Goal: Contribute content

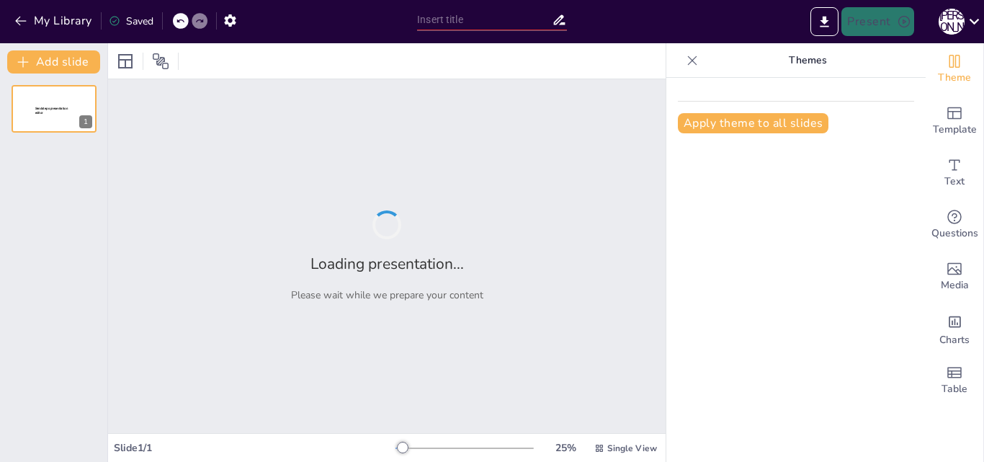
type input "New Sendsteps"
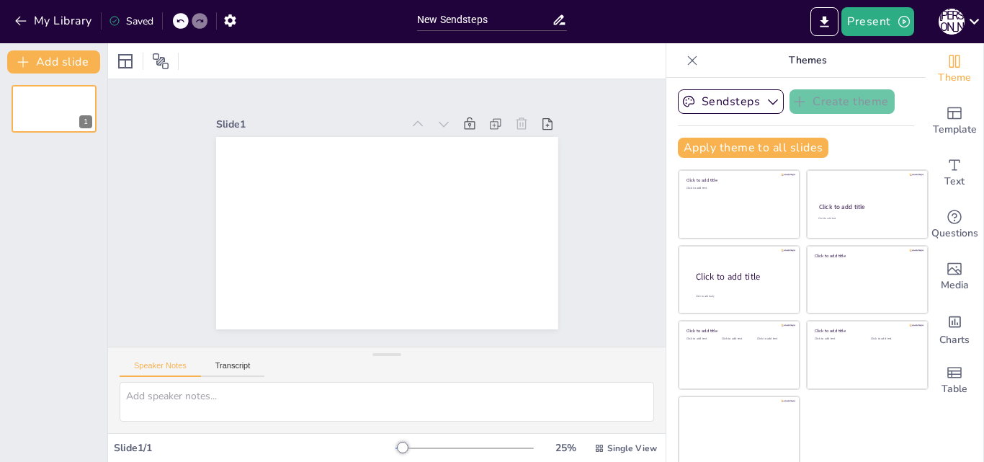
scroll to position [3, 0]
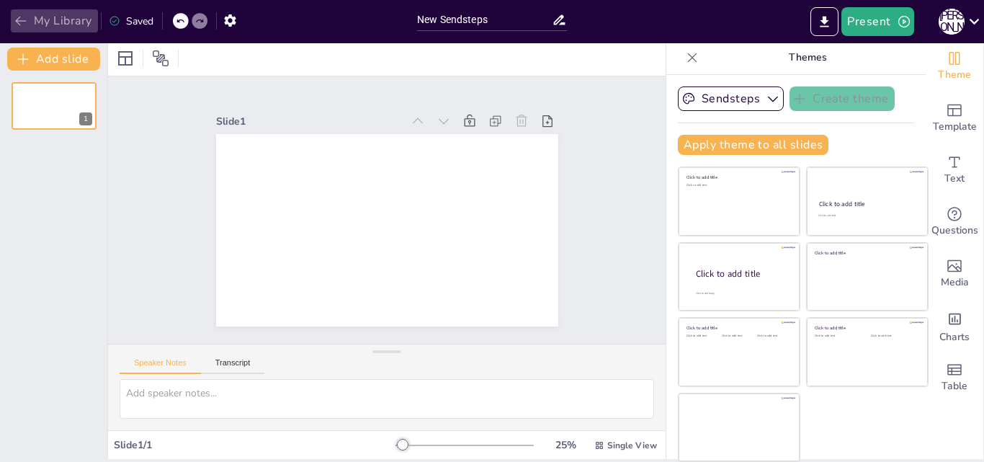
click at [22, 18] on icon "button" at bounding box center [21, 21] width 14 height 14
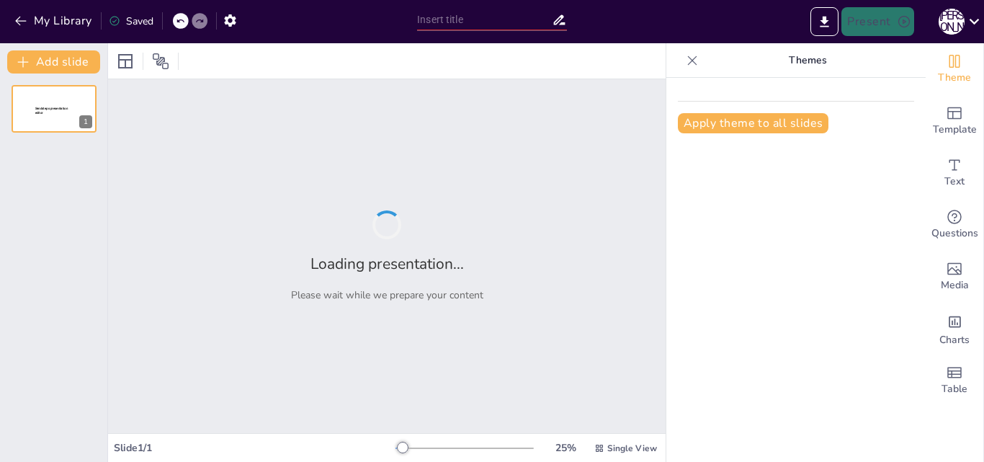
type input "New Sendsteps"
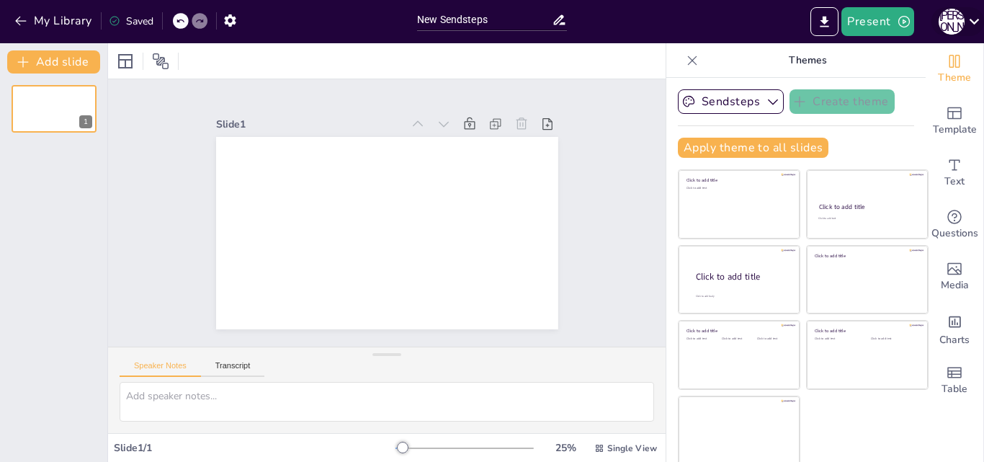
click at [971, 21] on icon at bounding box center [974, 22] width 10 height 6
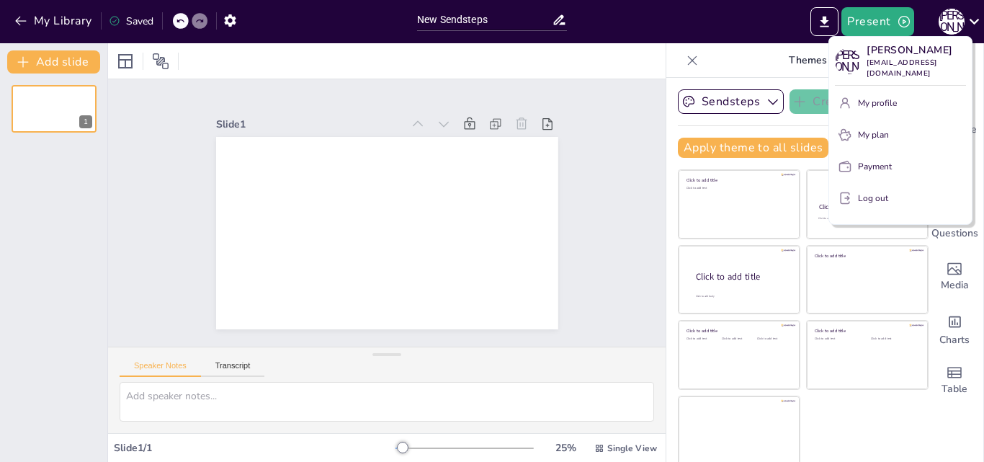
click at [573, 224] on div at bounding box center [492, 231] width 984 height 462
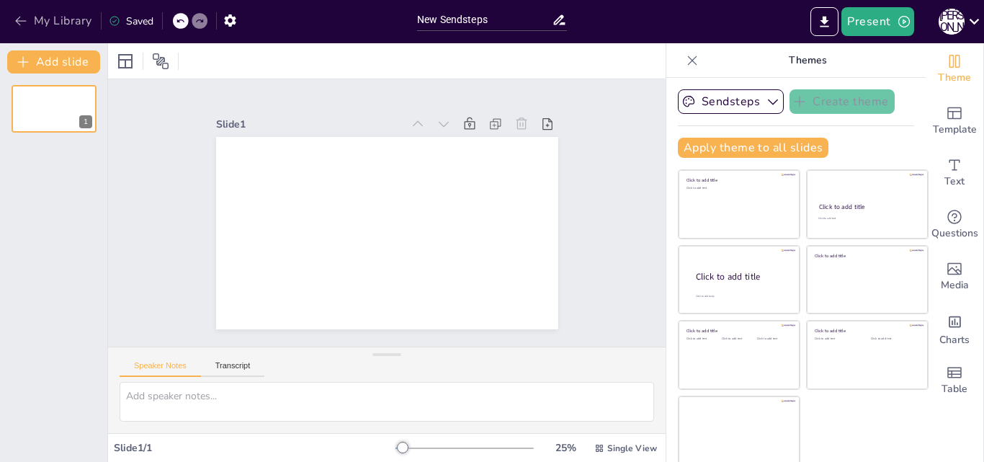
click at [22, 19] on icon "button" at bounding box center [21, 21] width 14 height 14
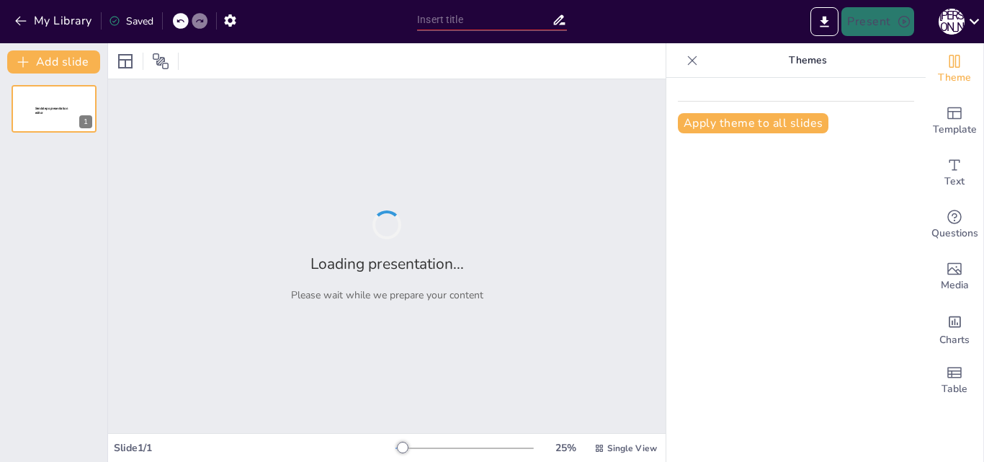
type input "Оқушылардың оқулықпен қамтылу деңгейі"
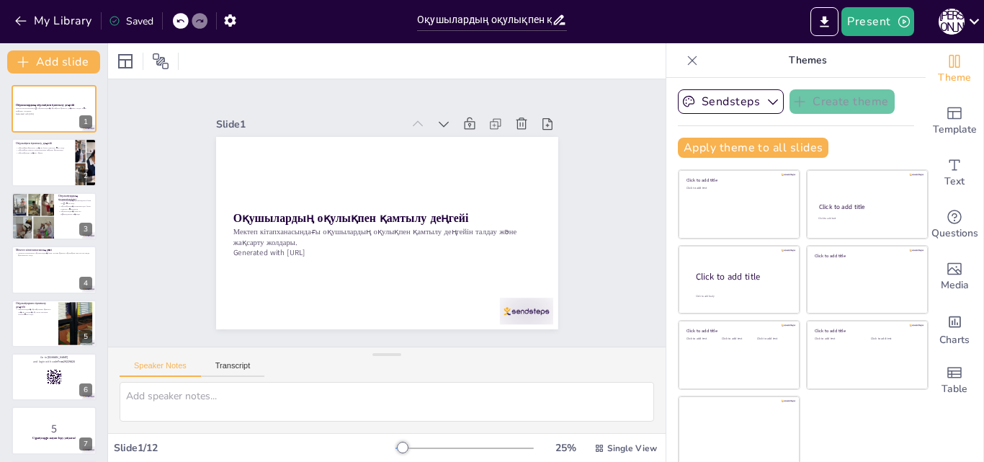
checkbox input "true"
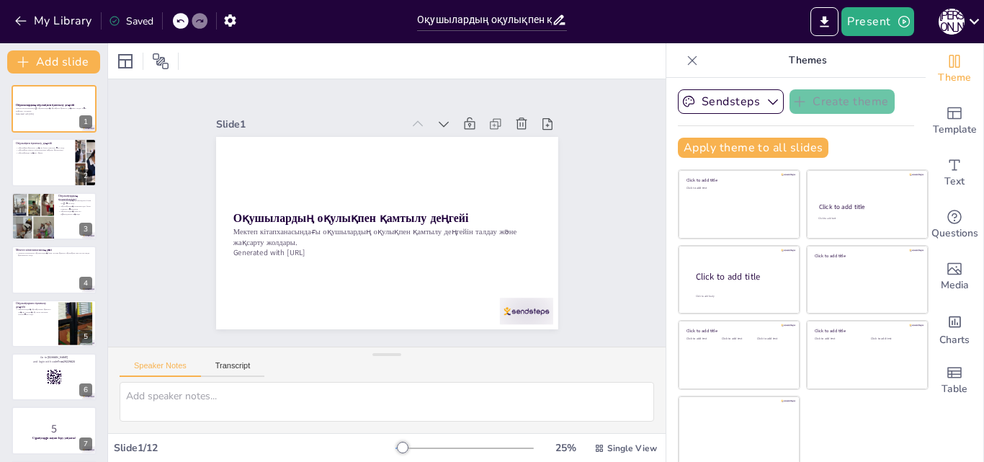
checkbox input "true"
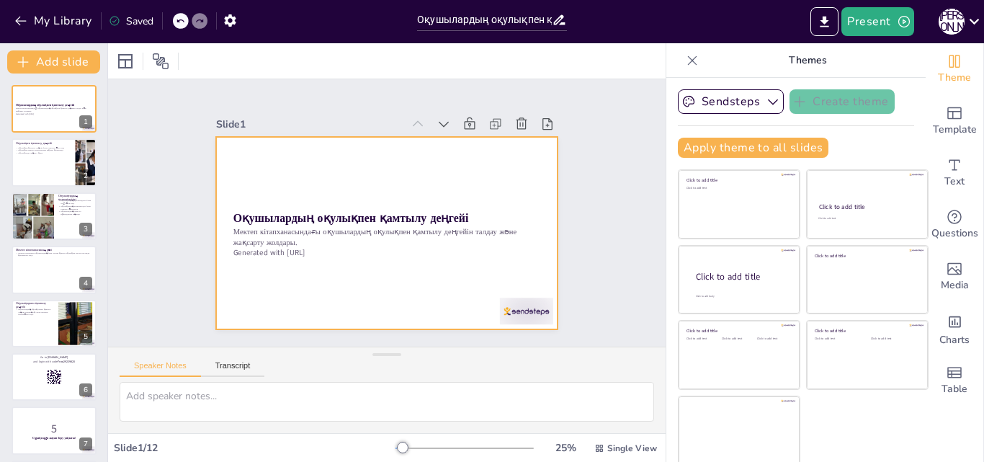
checkbox input "true"
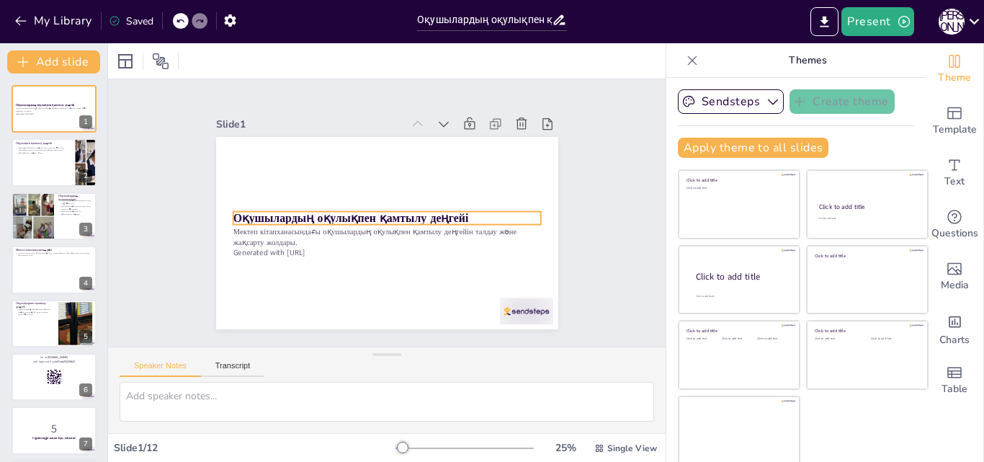
checkbox input "true"
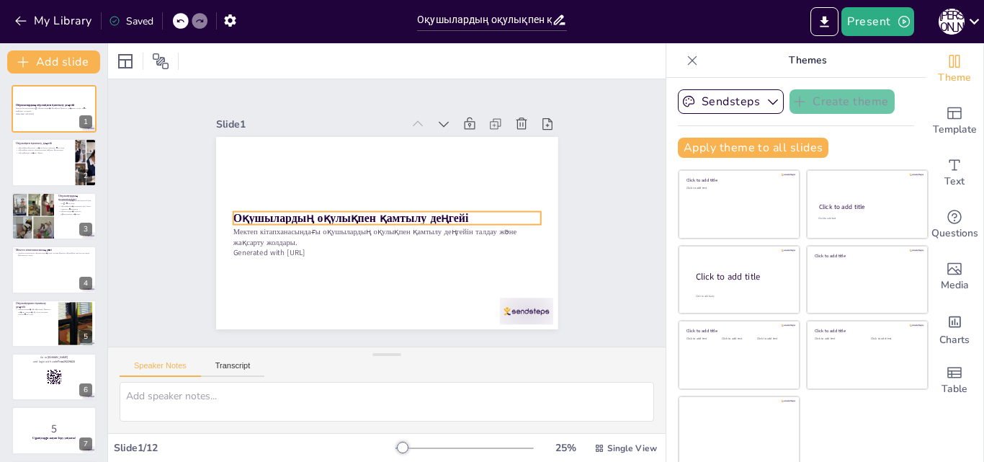
checkbox input "true"
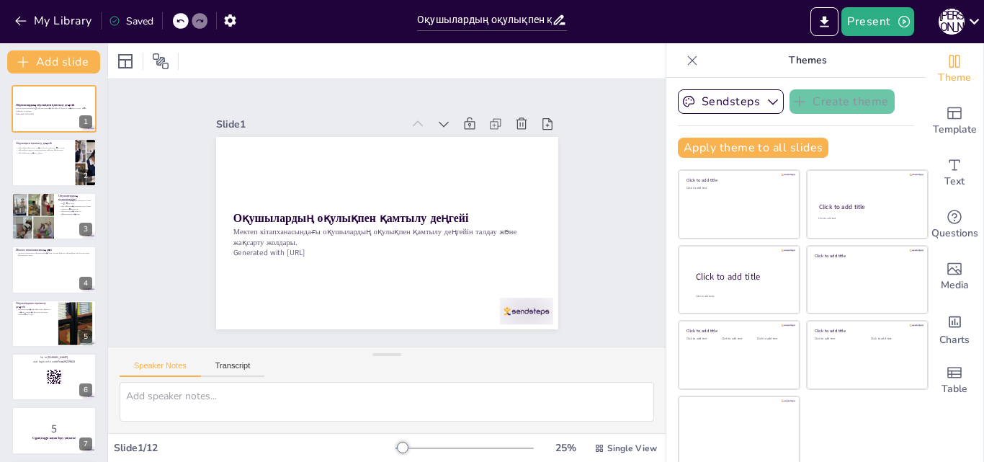
checkbox input "true"
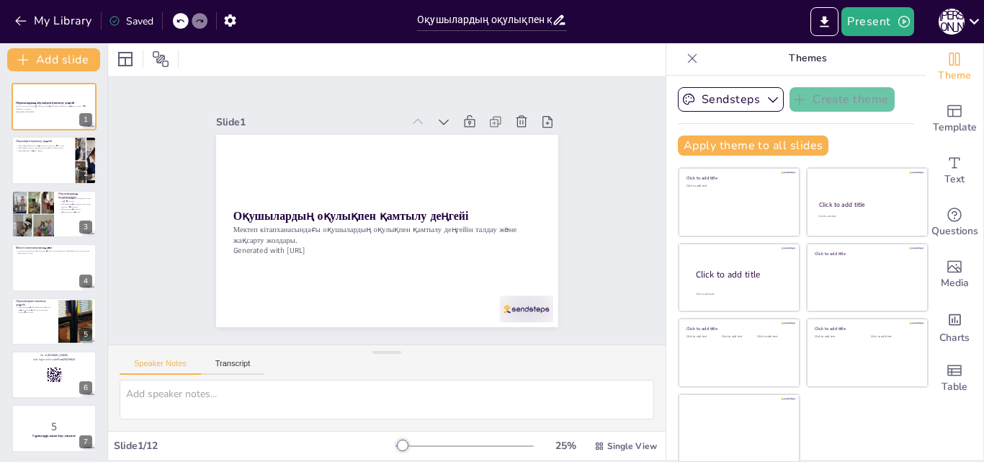
scroll to position [3, 0]
checkbox input "true"
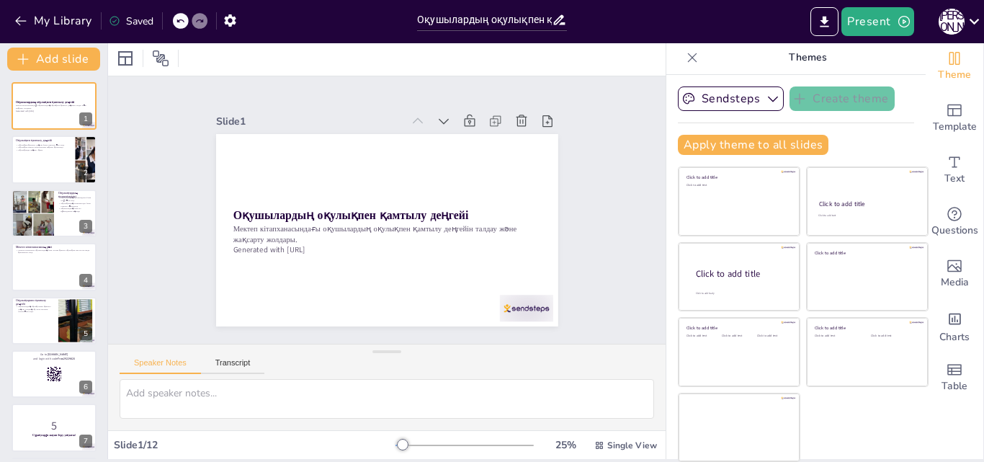
checkbox input "true"
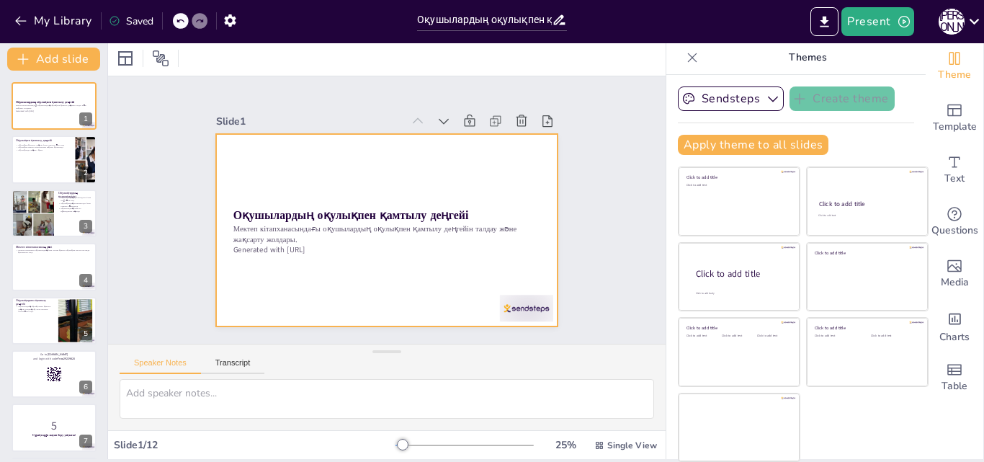
checkbox input "true"
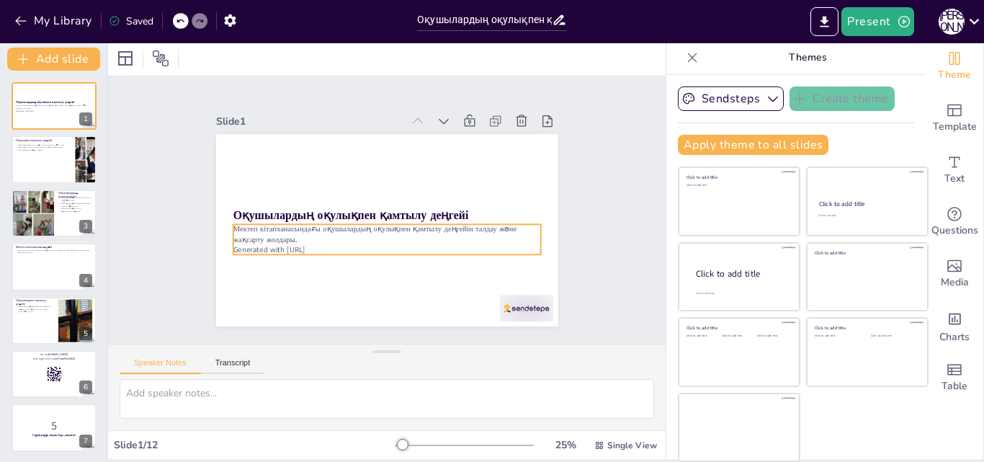
checkbox input "true"
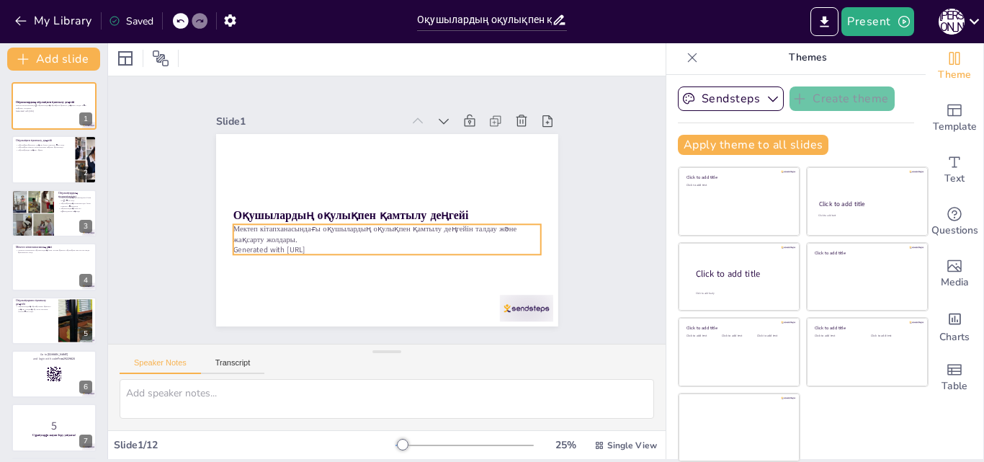
checkbox input "true"
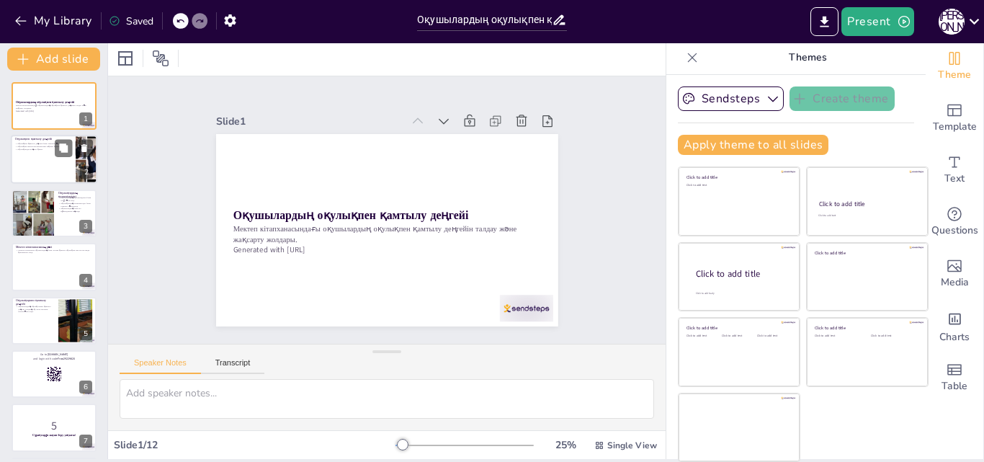
checkbox input "true"
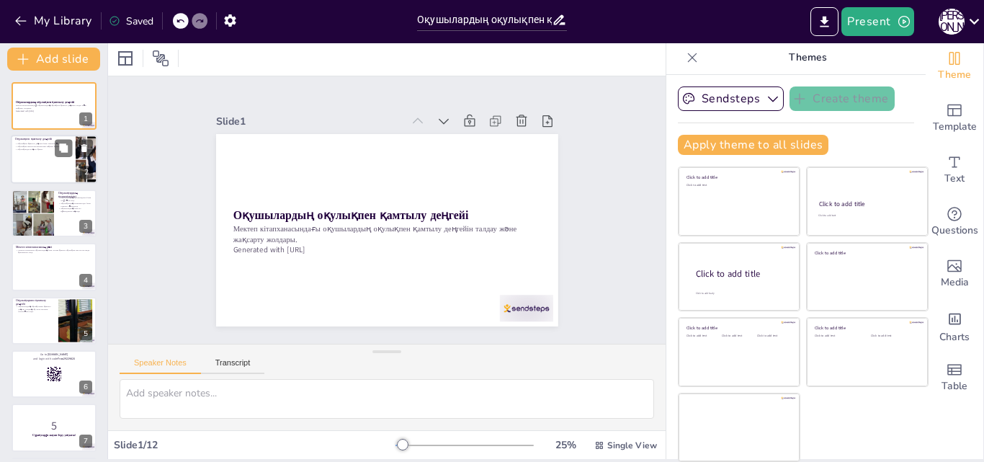
checkbox input "true"
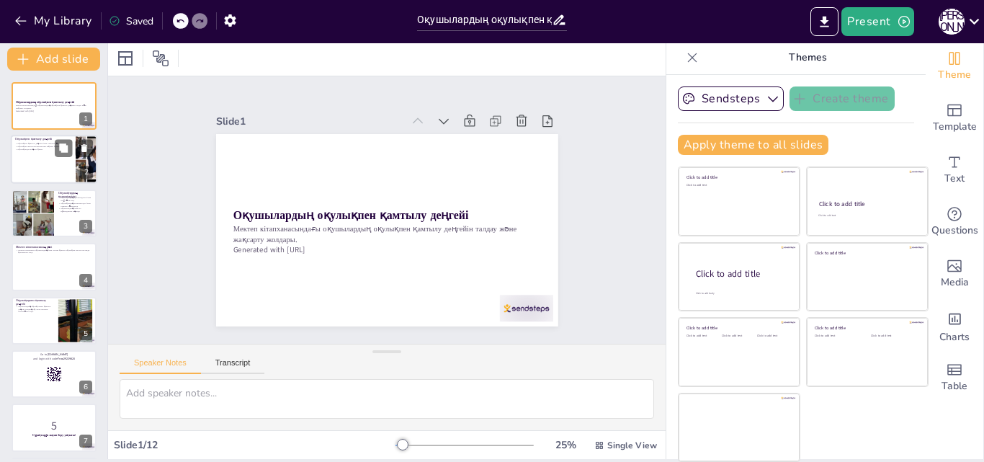
checkbox input "true"
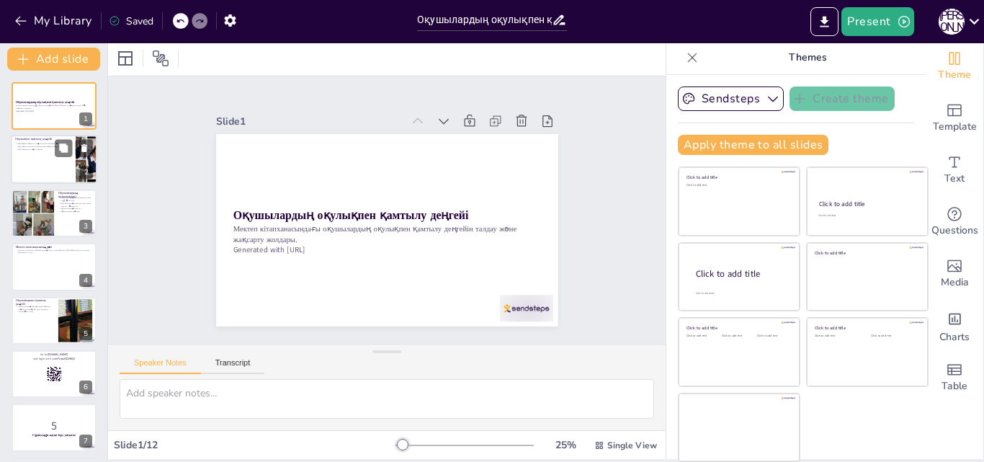
click at [32, 169] on div at bounding box center [54, 159] width 86 height 49
type textarea "Loremipsu dolorsi ametcon adipi elitsedd eius tempo. Incididuntu laboree dolore…"
checkbox input "true"
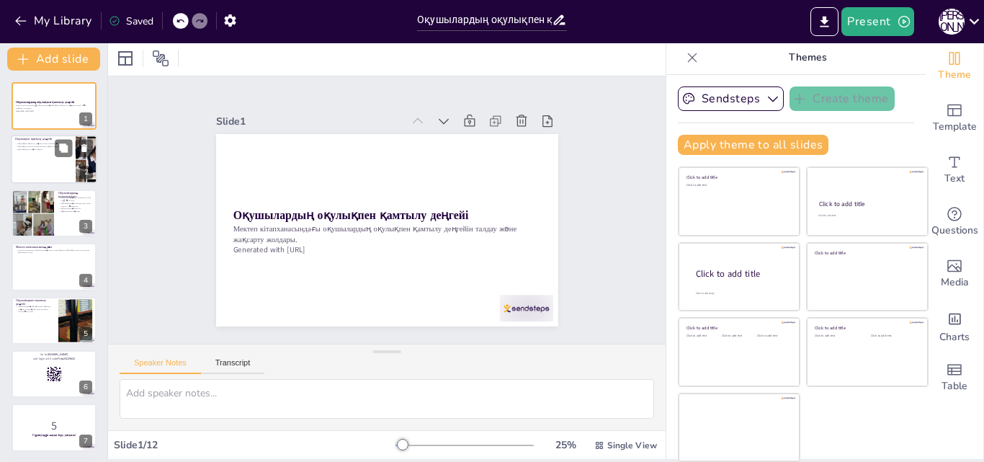
checkbox input "true"
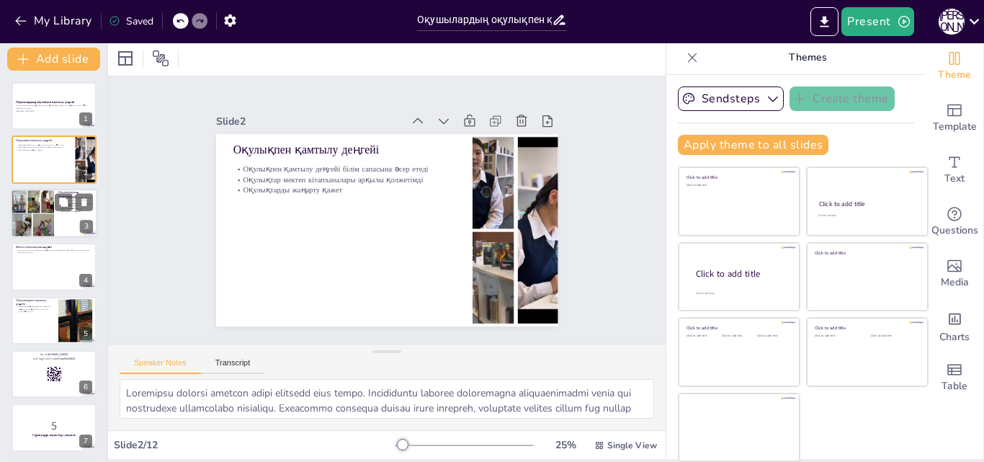
checkbox input "true"
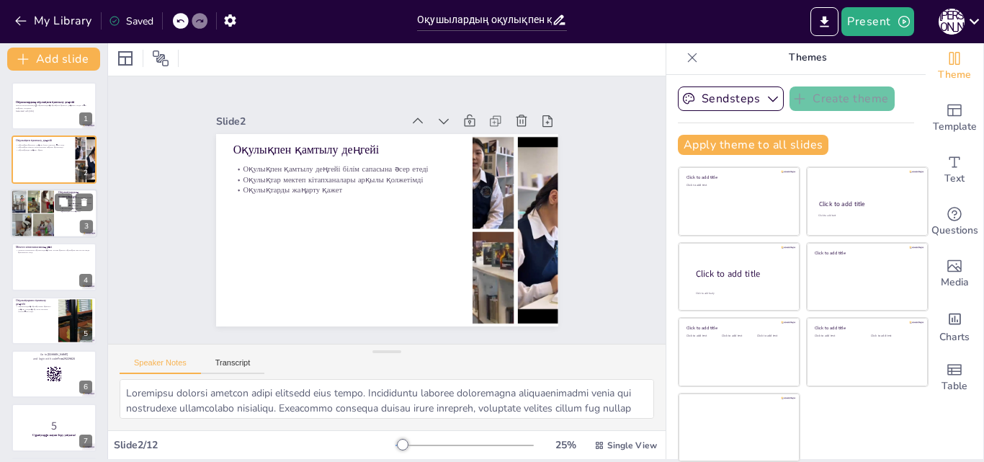
click at [30, 212] on div at bounding box center [32, 213] width 49 height 49
type textarea "Loremipsumdo sitametconsect adipi elits doei tempo. Incididuntu laboree dolorem…"
checkbox input "true"
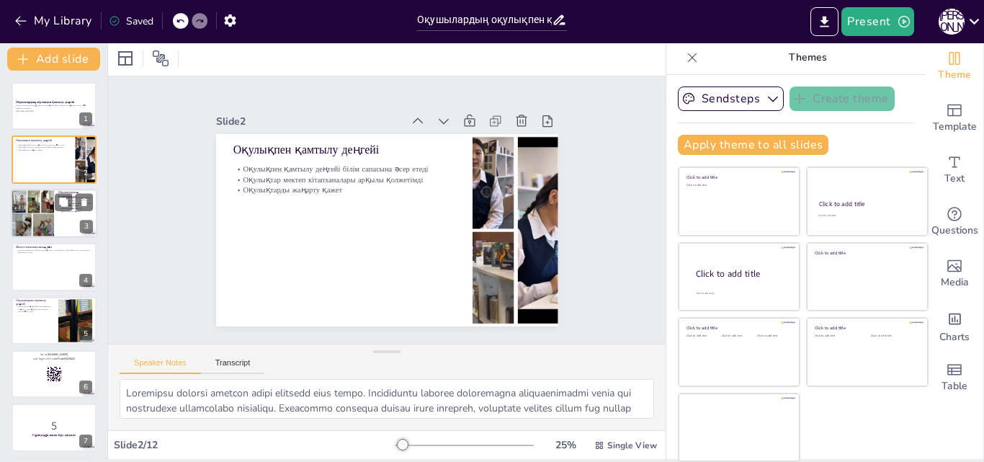
checkbox input "true"
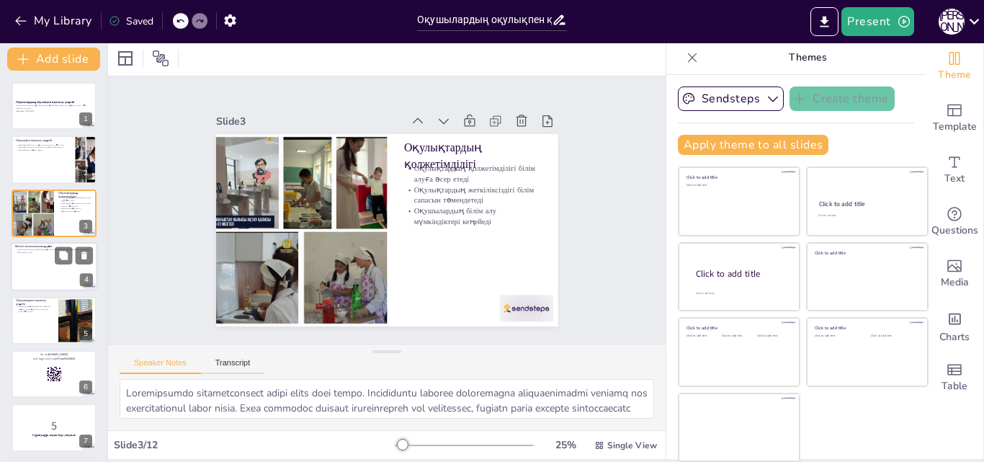
checkbox input "true"
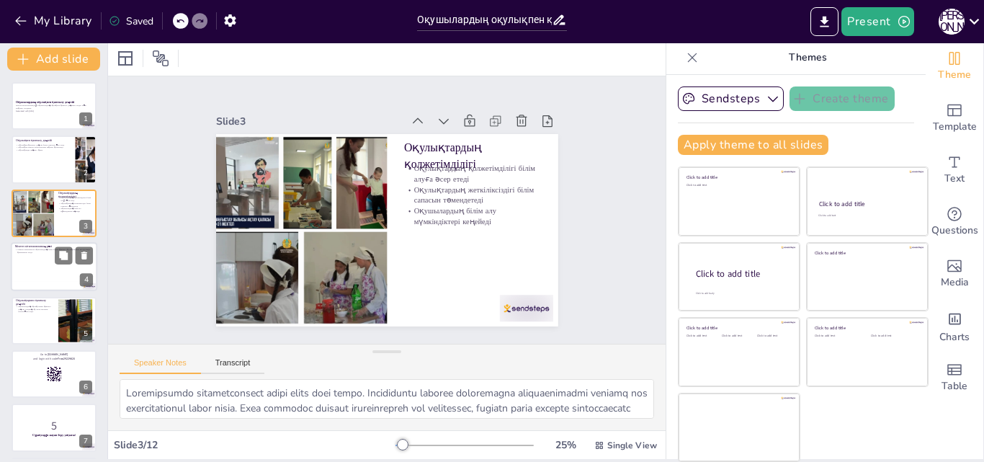
checkbox input "true"
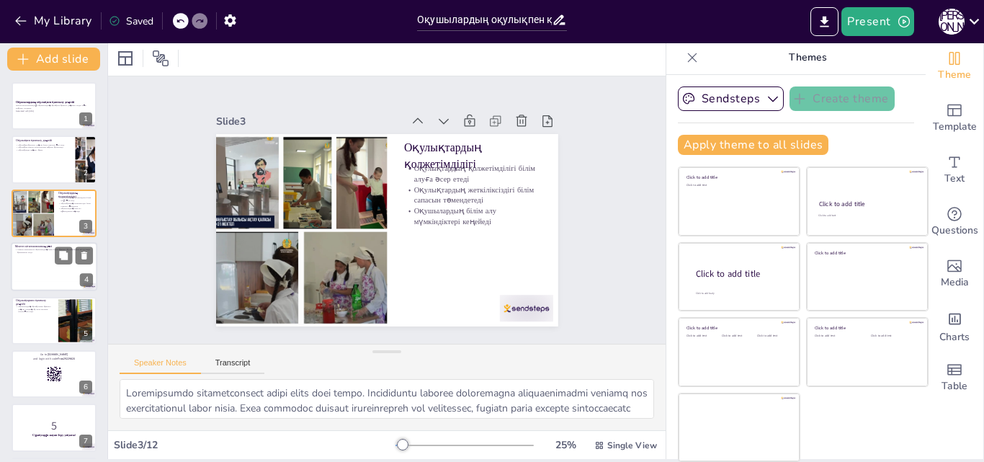
click at [43, 277] on div at bounding box center [54, 266] width 86 height 49
checkbox input "true"
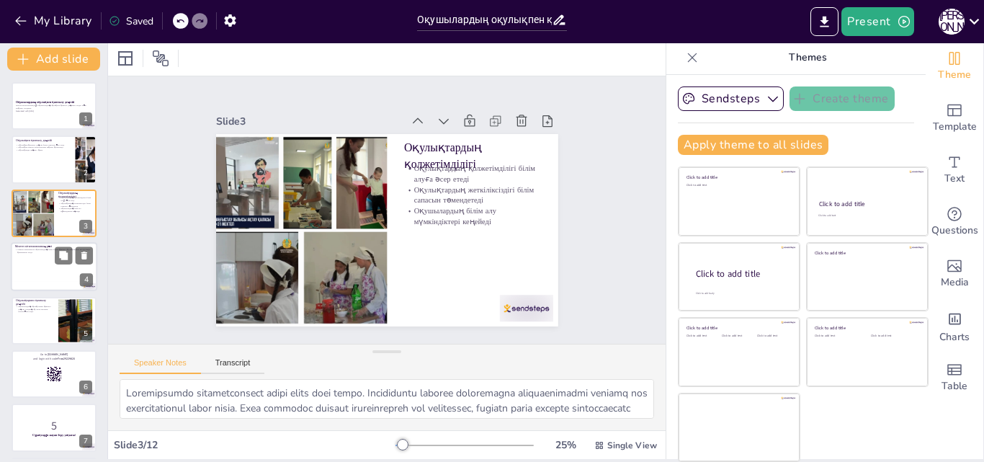
checkbox input "true"
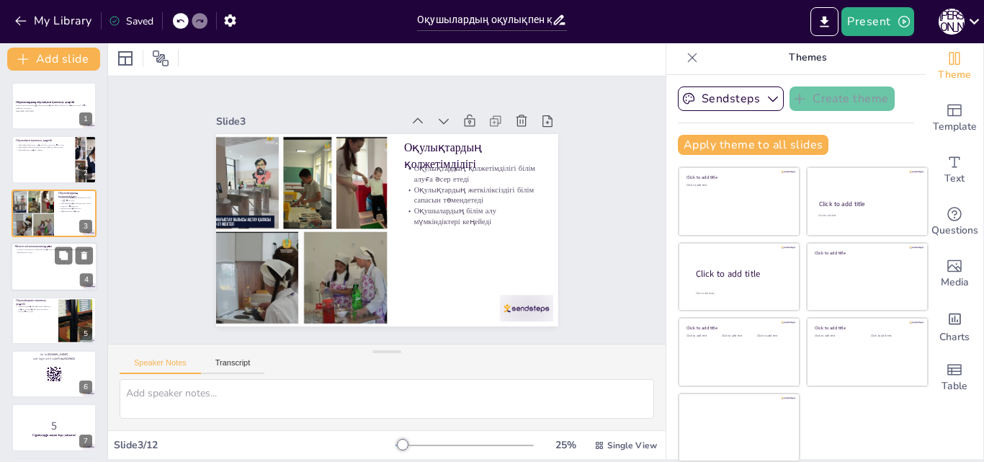
scroll to position [1, 0]
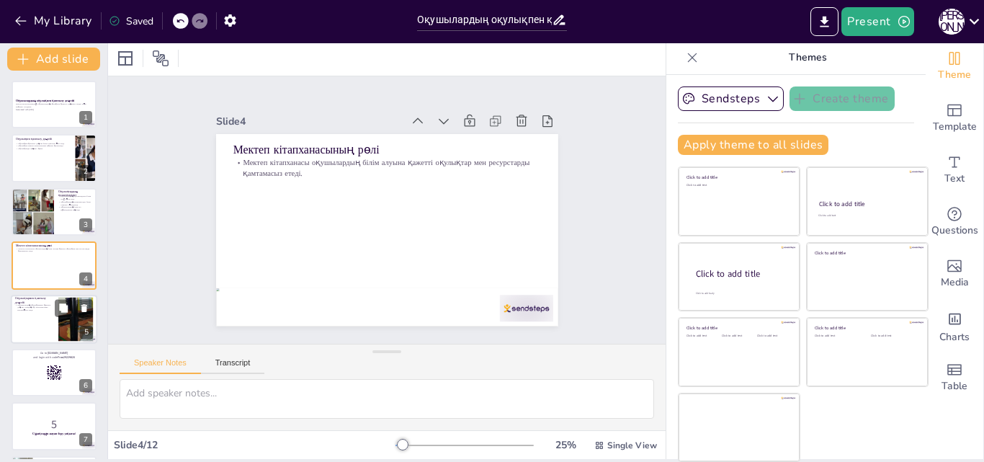
checkbox input "true"
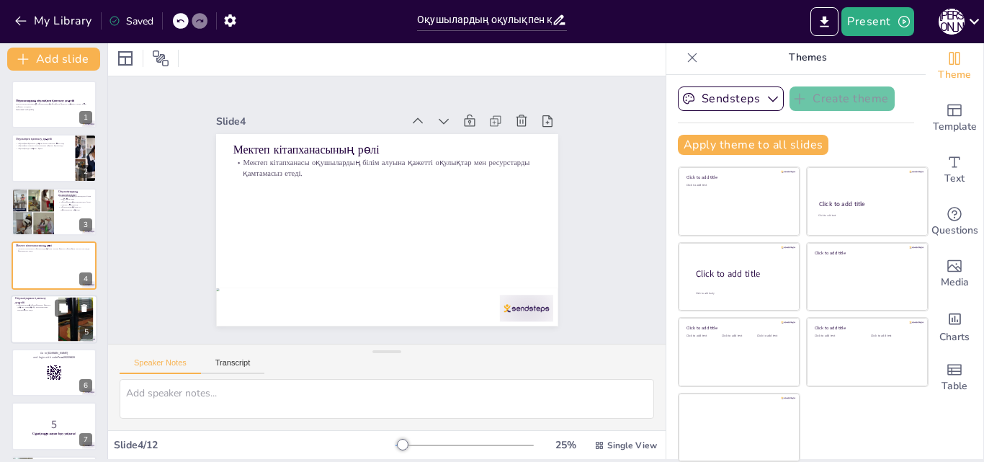
checkbox input "true"
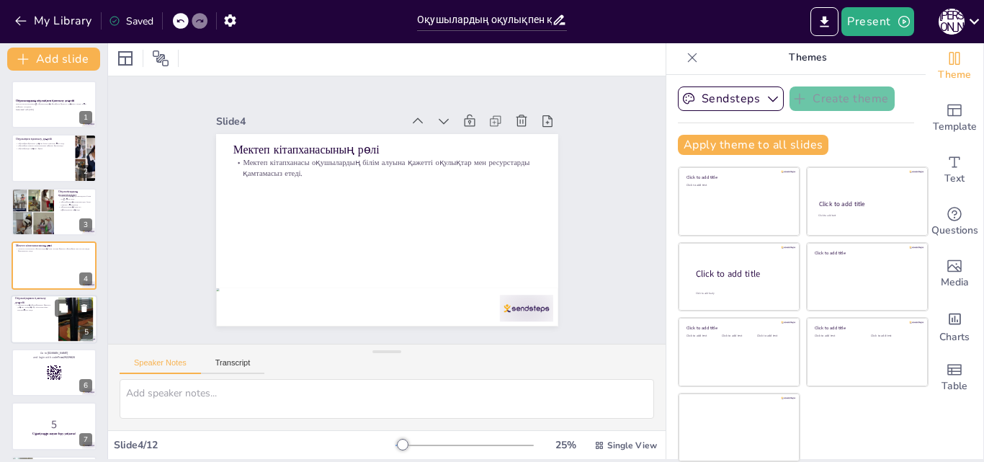
checkbox input "true"
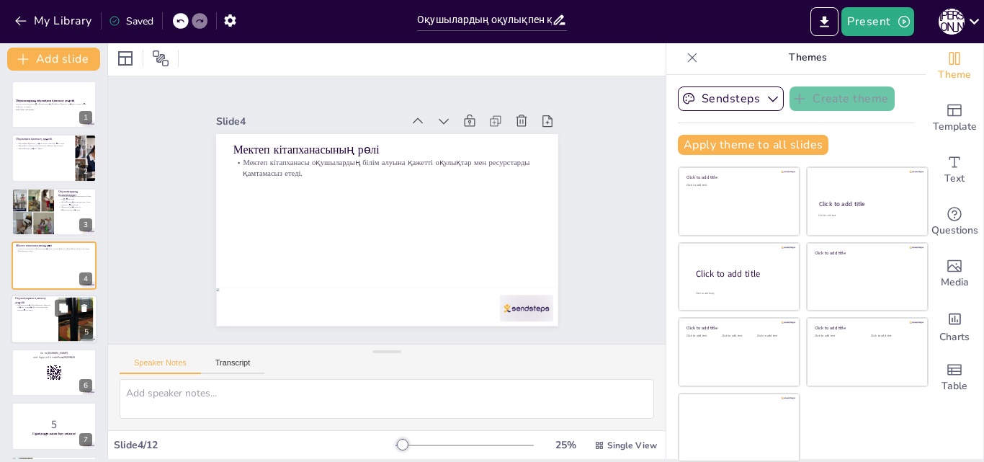
click at [42, 329] on div at bounding box center [54, 319] width 86 height 49
checkbox input "true"
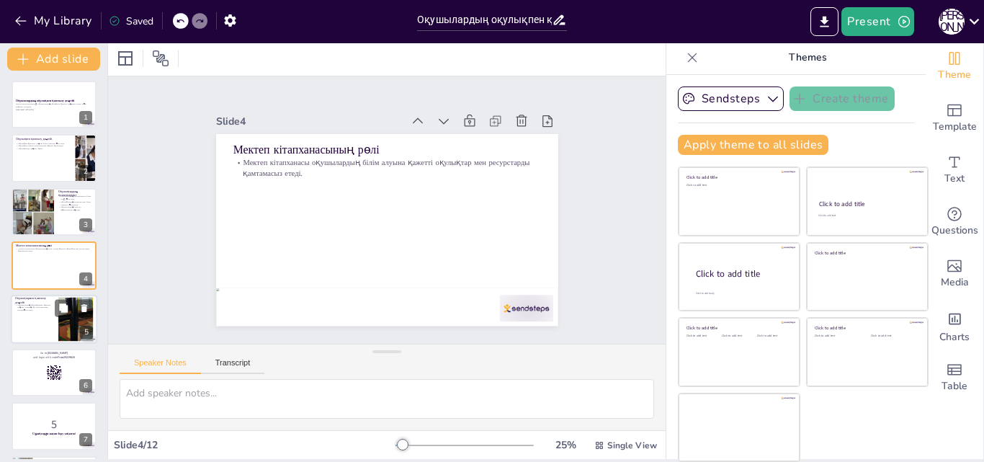
checkbox input "true"
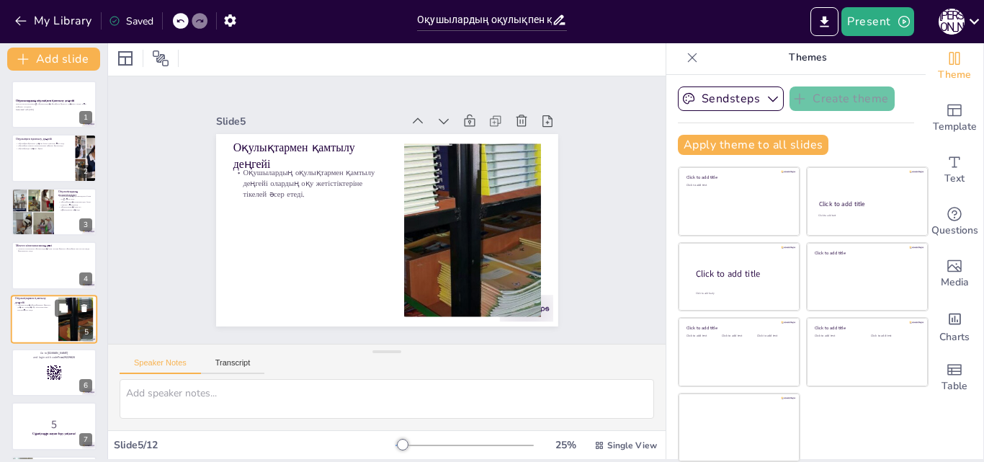
scroll to position [55, 0]
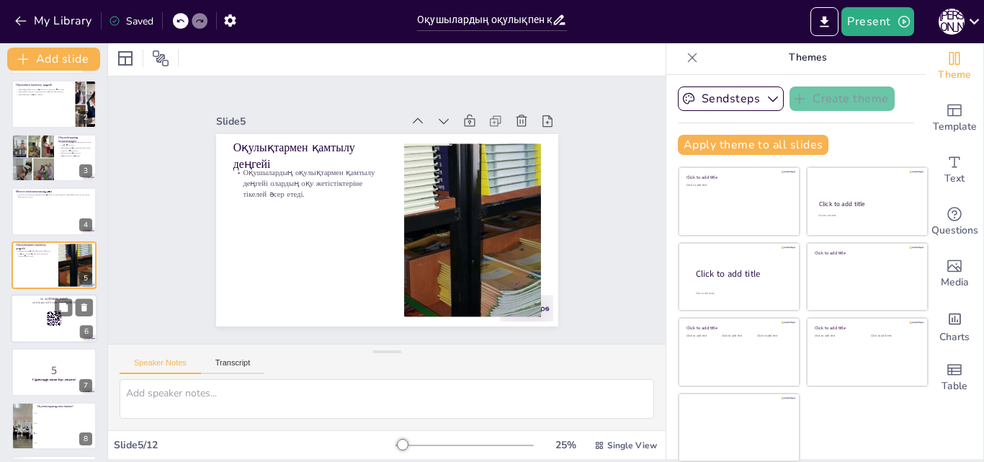
click at [42, 310] on div at bounding box center [54, 318] width 86 height 49
checkbox input "true"
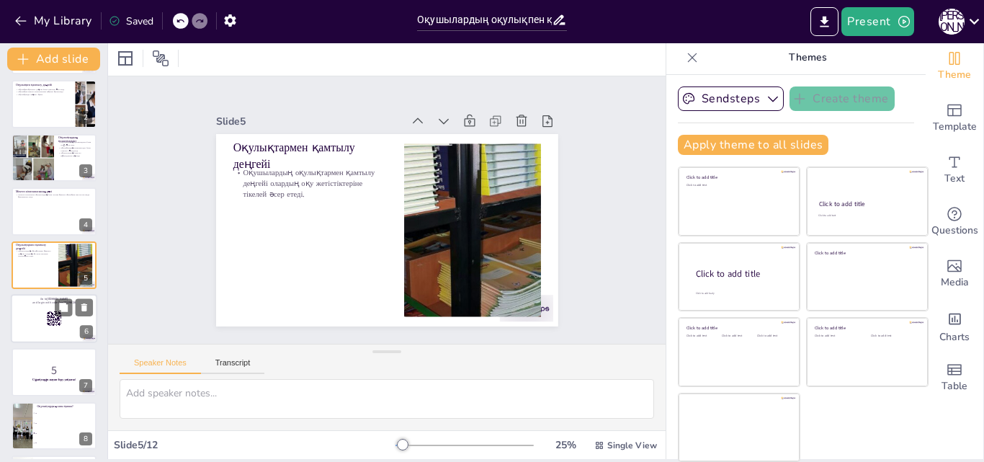
checkbox input "true"
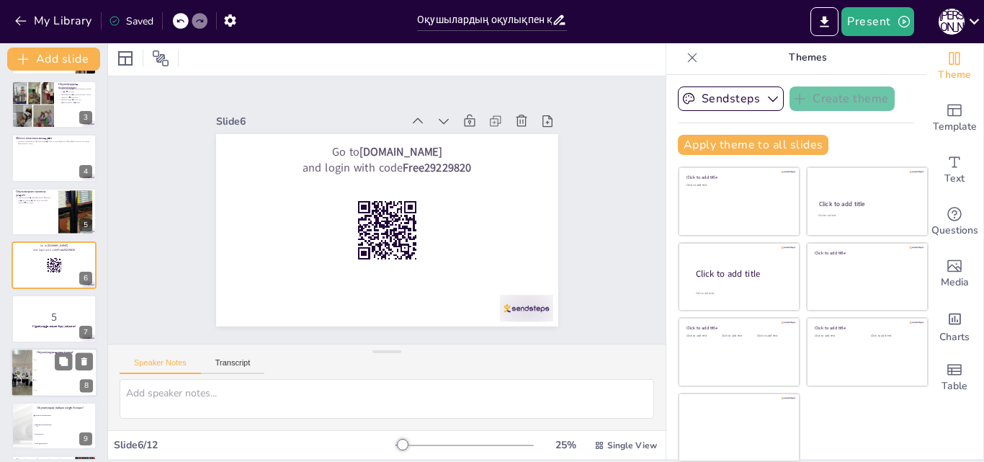
checkbox input "true"
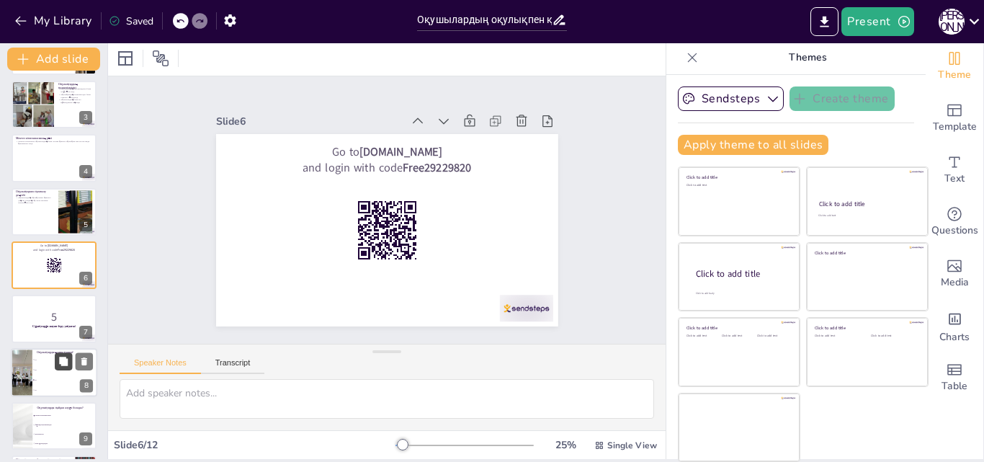
checkbox input "true"
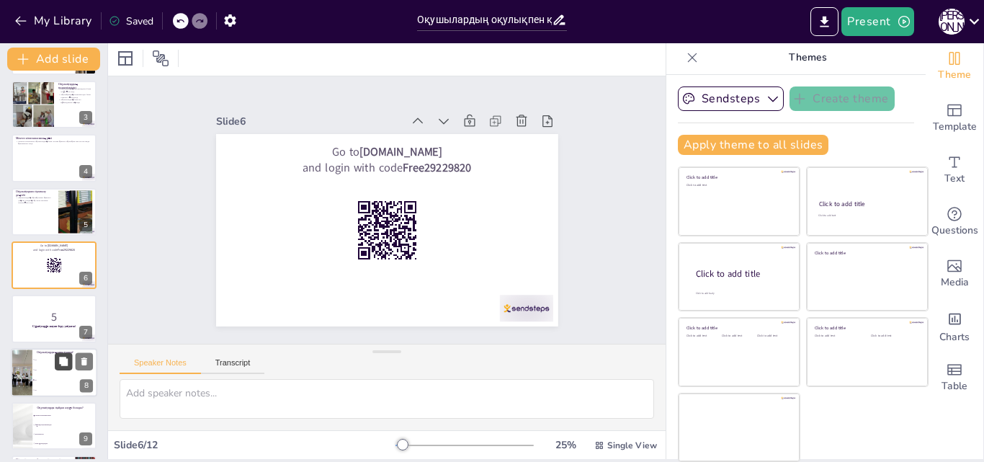
checkbox input "true"
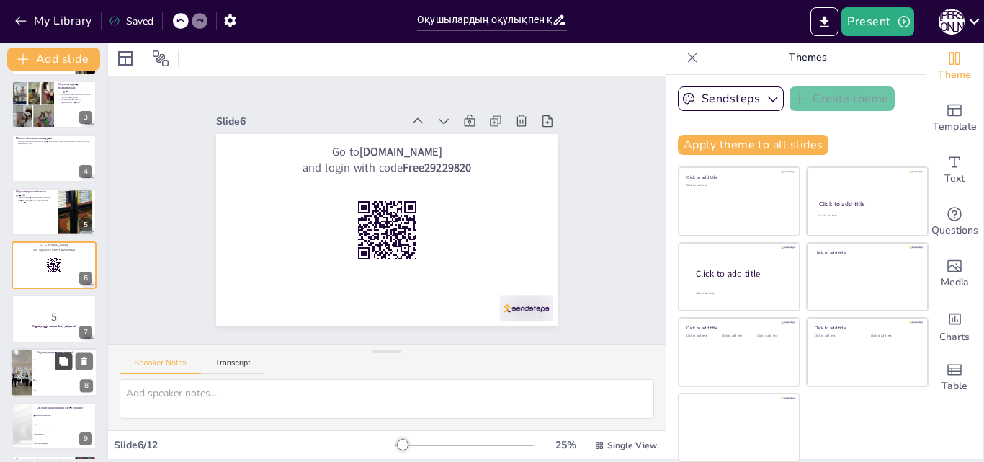
click at [59, 354] on button at bounding box center [63, 360] width 17 height 17
type textarea "Дұрыс жауап 30. Оқулықтардың саны оқушылардың білім алуына әсер етеді."
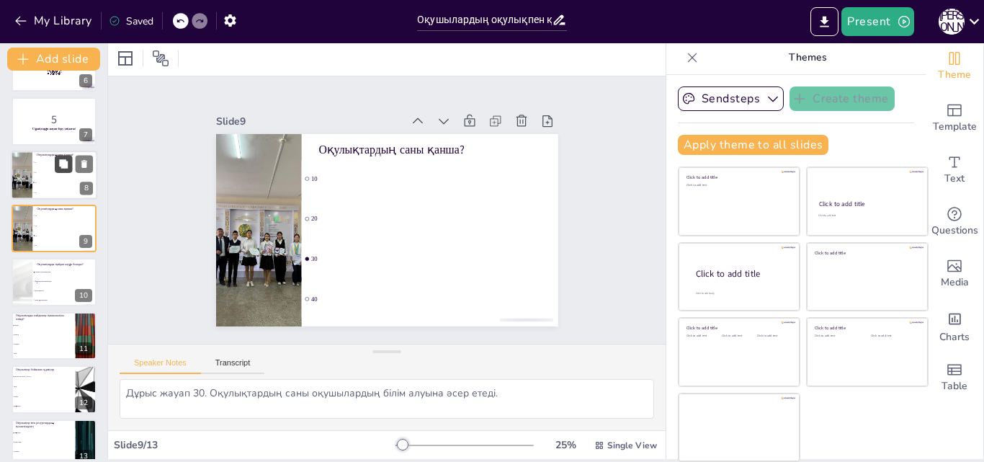
scroll to position [325, 0]
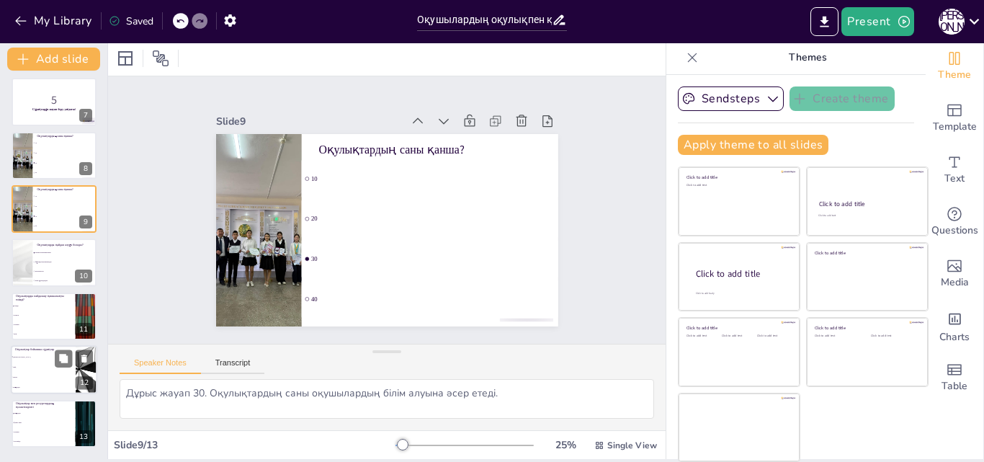
checkbox input "true"
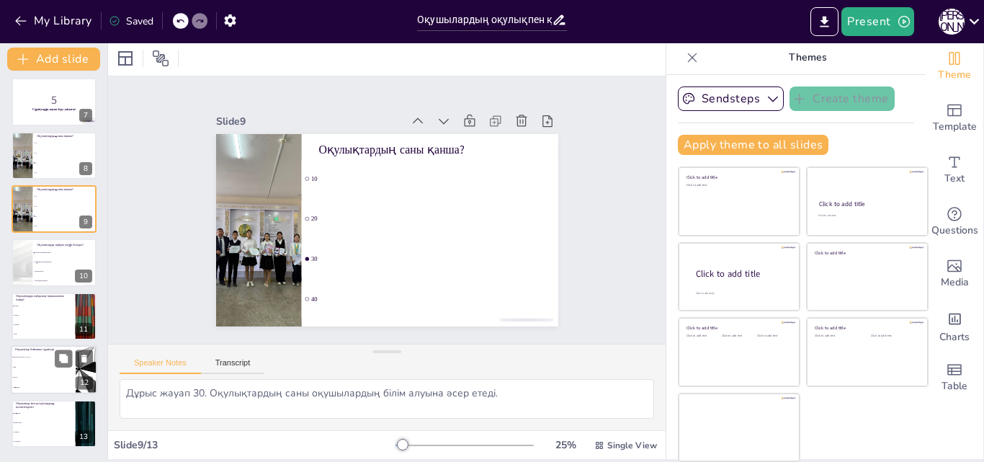
checkbox input "true"
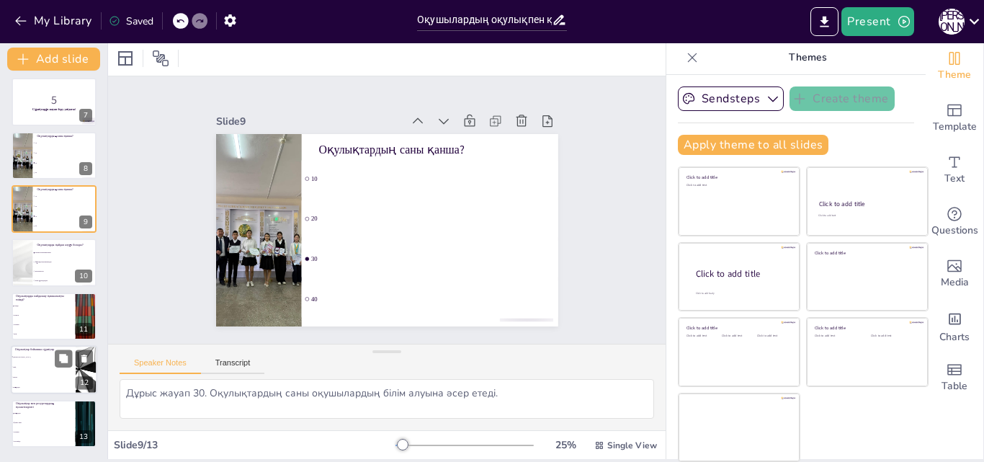
checkbox input "true"
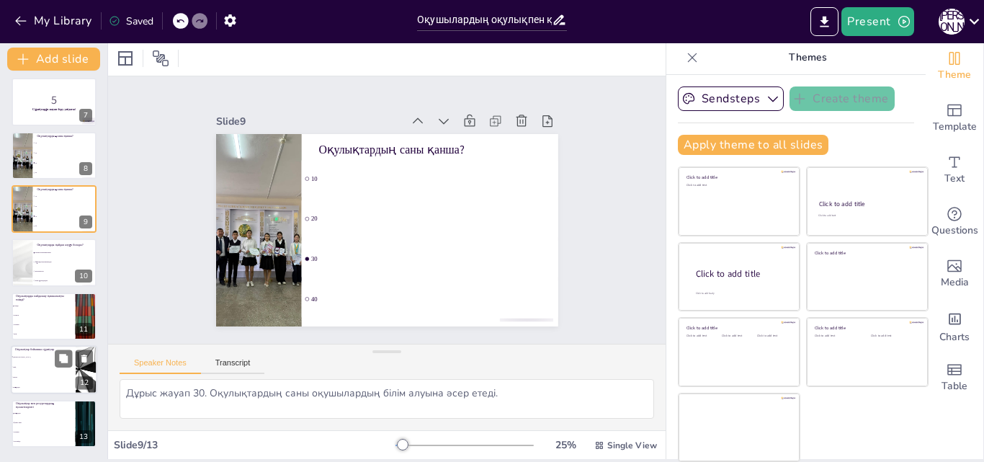
checkbox input "true"
click at [62, 374] on li "Керек" at bounding box center [43, 377] width 65 height 10
type textarea "Дұрыс жауап иә. Оқулықтар бойынша сұрақтар білім алуға ықпал етеді."
checkbox input "true"
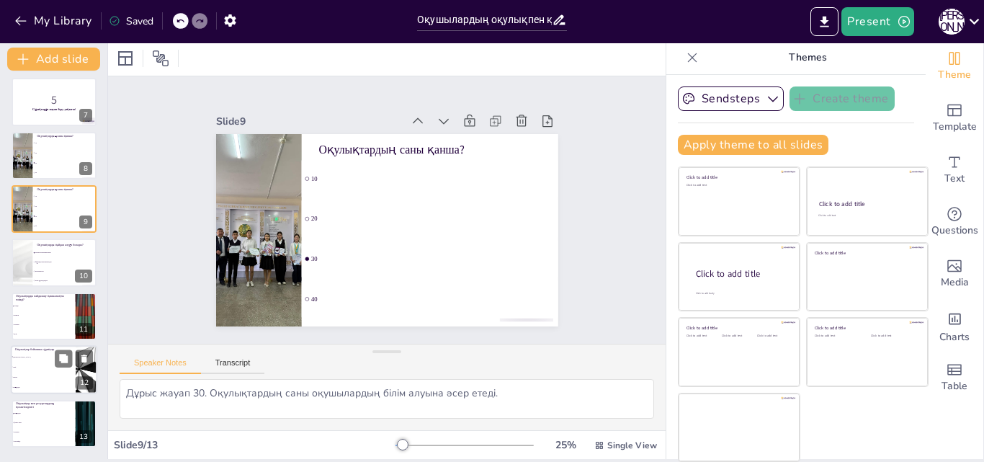
checkbox input "true"
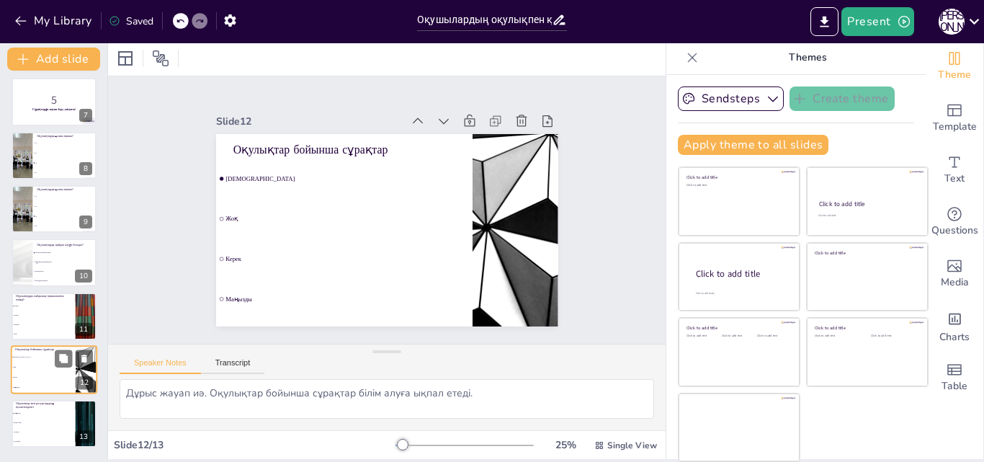
checkbox input "true"
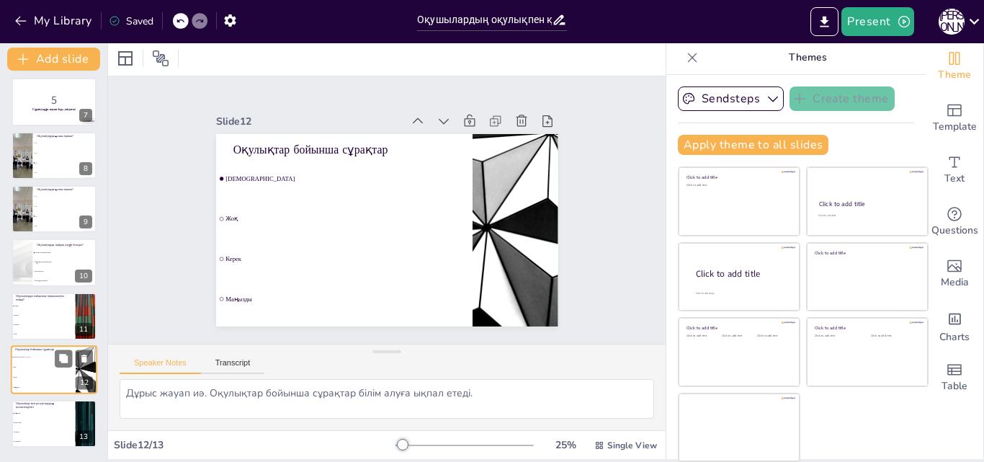
checkbox input "true"
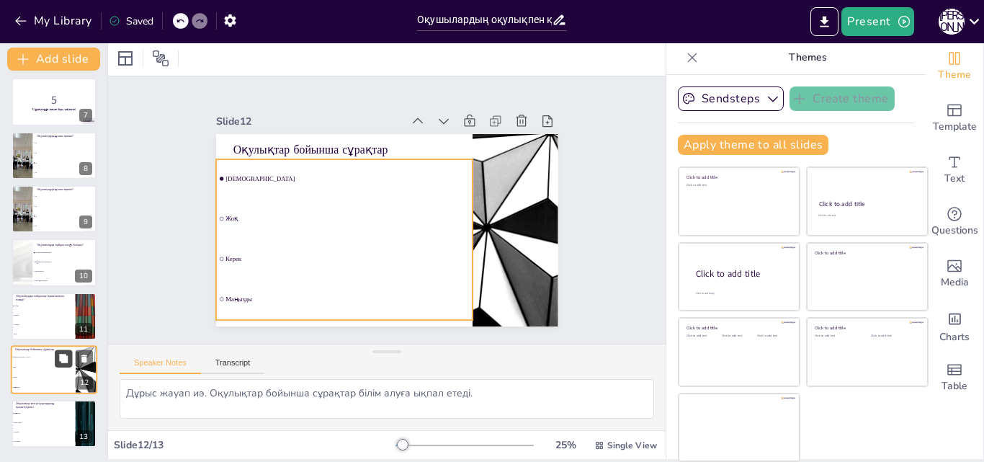
checkbox input "true"
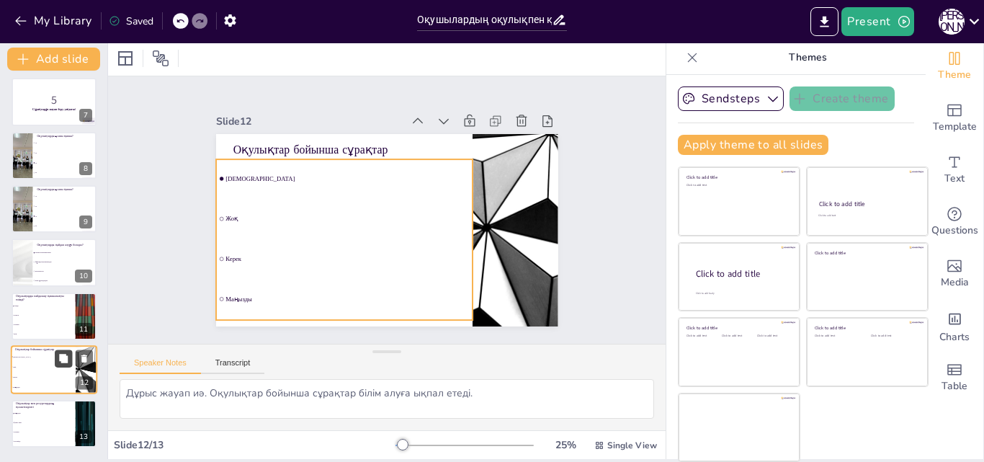
checkbox input "true"
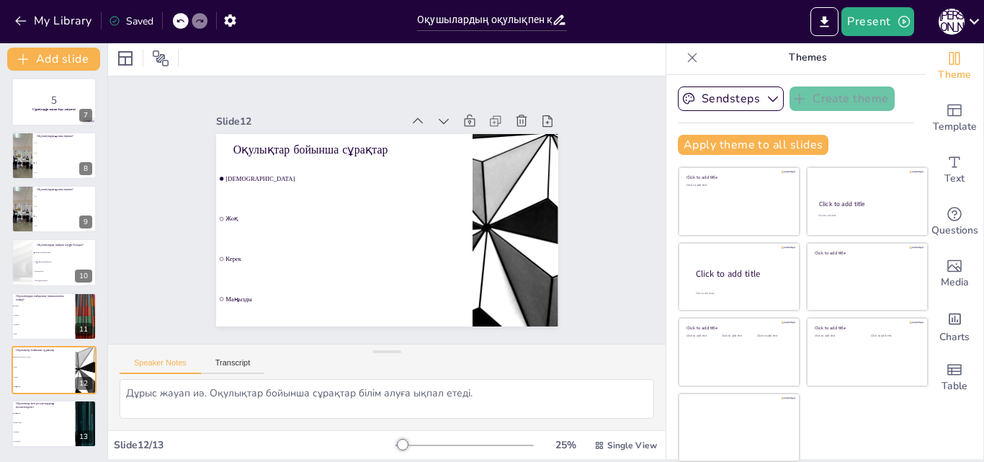
checkbox input "true"
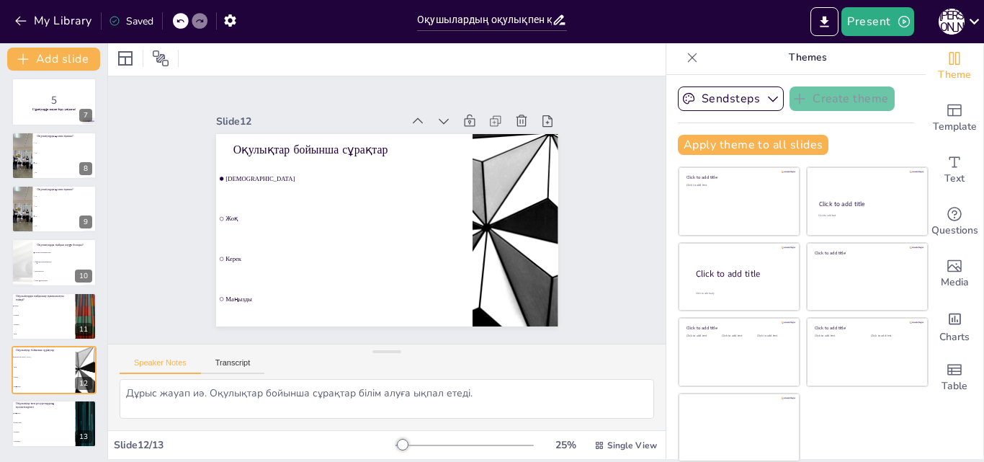
checkbox input "true"
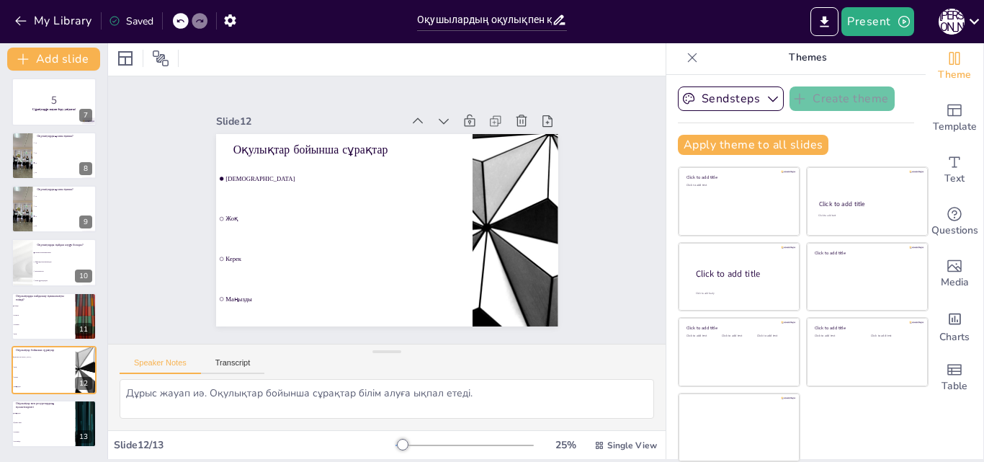
checkbox input "true"
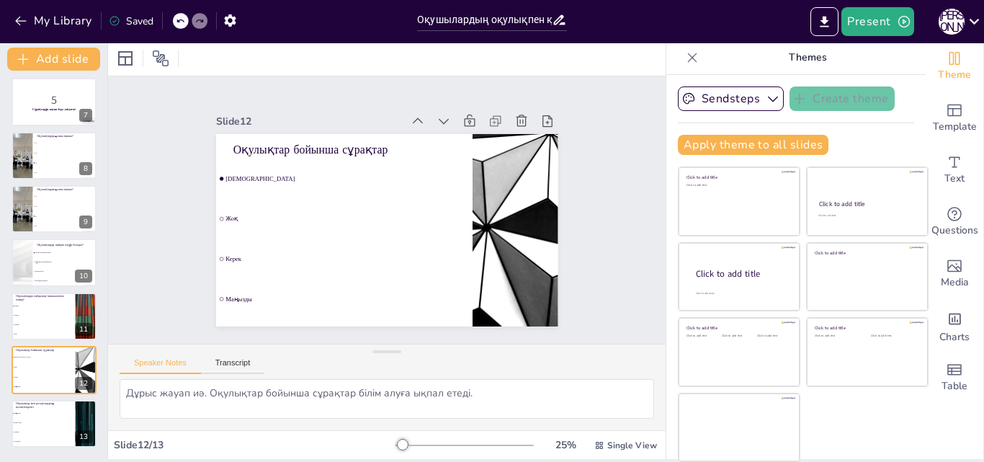
checkbox input "true"
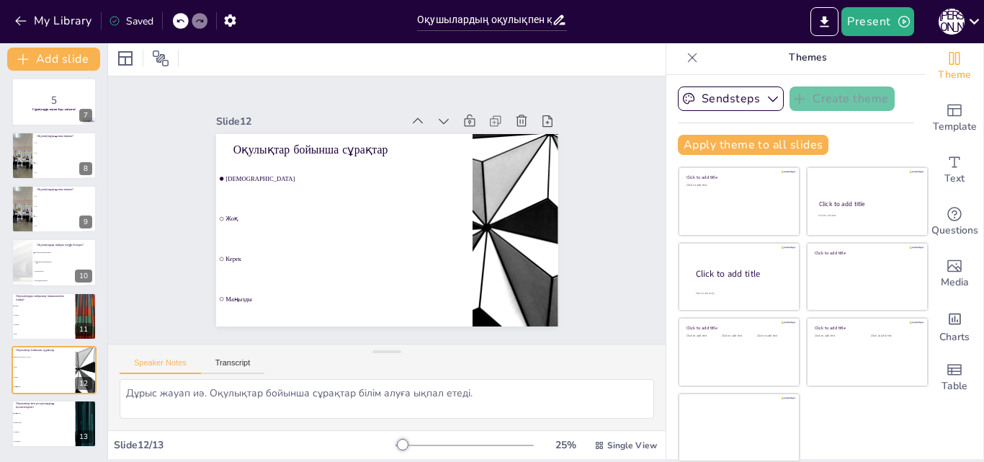
checkbox input "true"
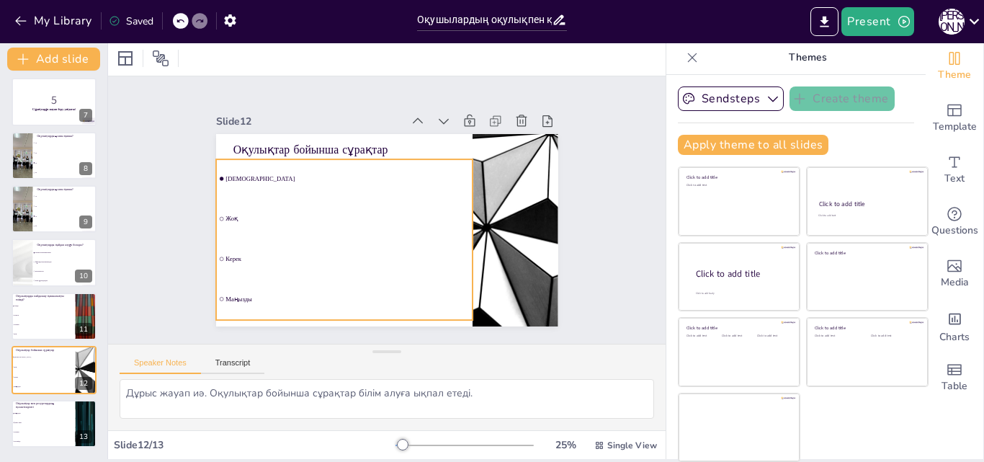
checkbox input "true"
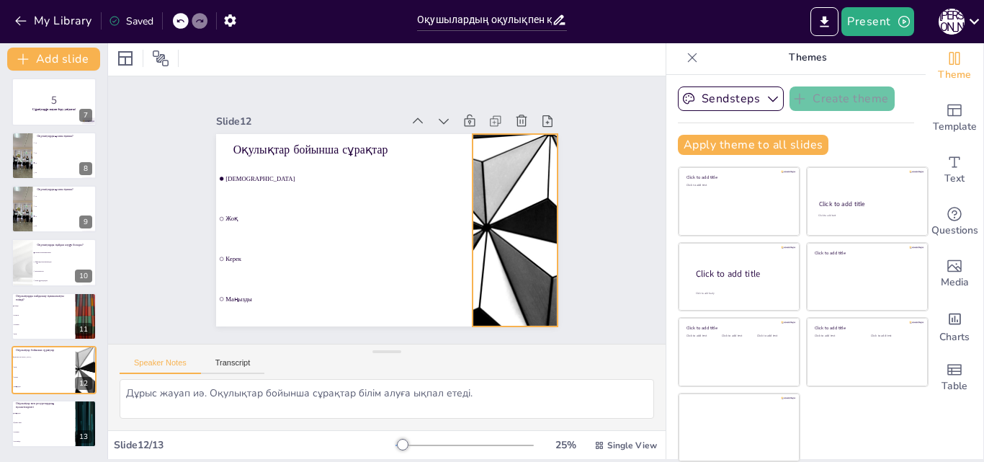
click at [486, 183] on div at bounding box center [340, 89] width 338 height 392
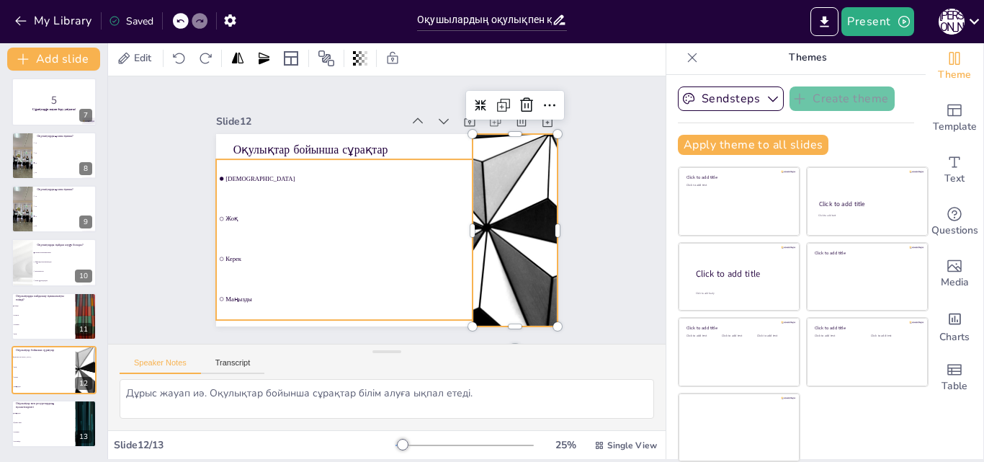
click at [292, 213] on li "Жоқ" at bounding box center [362, 175] width 140 height 250
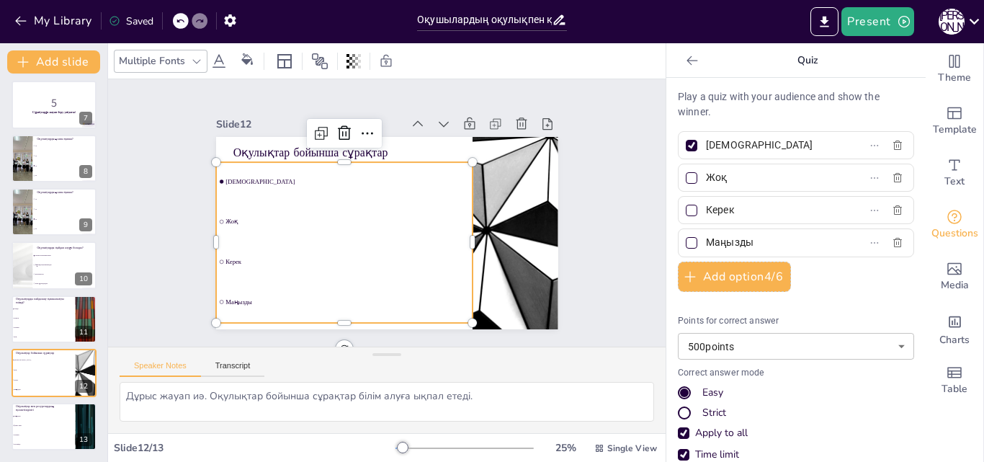
click at [204, 213] on div "Оқулықтар бойынша сұрақтар Иә Жоқ Керек Маңызды" at bounding box center [369, 223] width 338 height 392
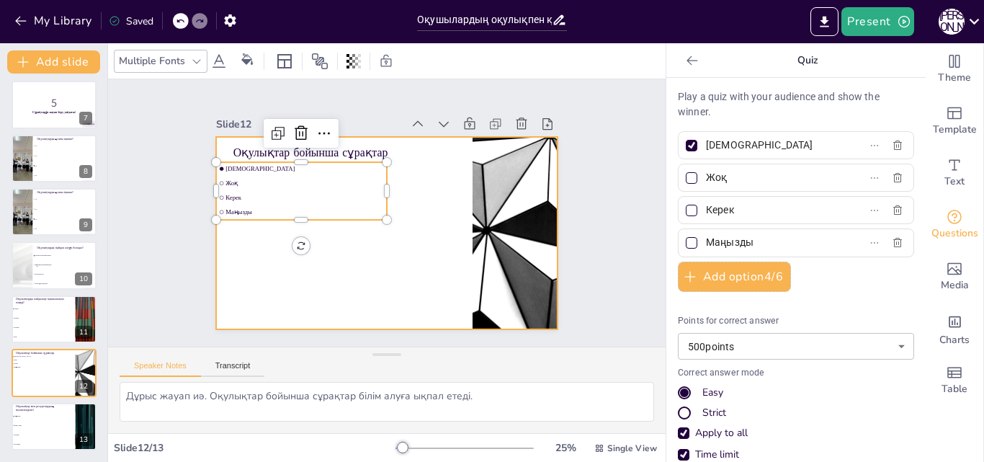
click at [262, 256] on div at bounding box center [378, 231] width 390 height 315
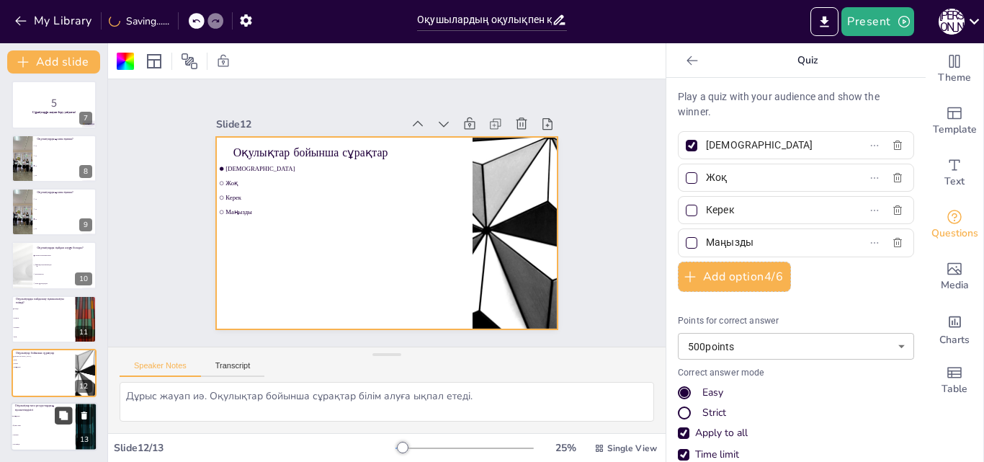
click at [63, 415] on icon at bounding box center [63, 414] width 9 height 9
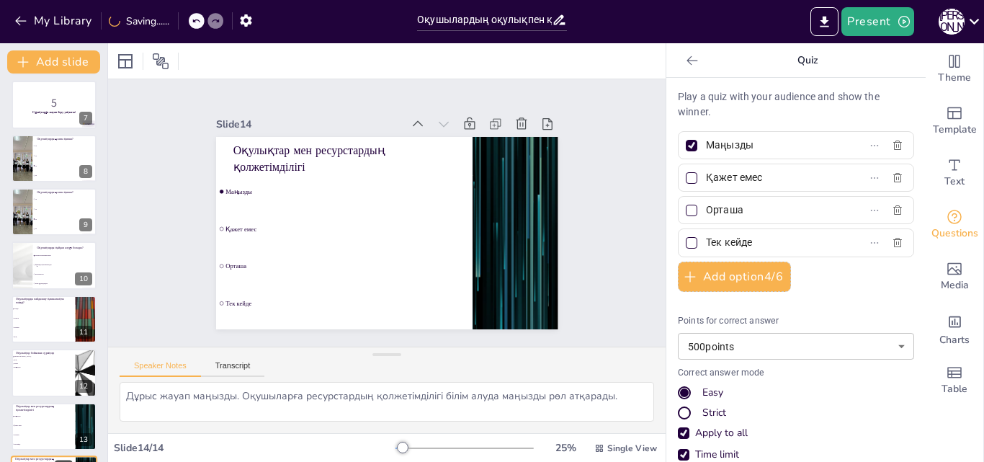
scroll to position [379, 0]
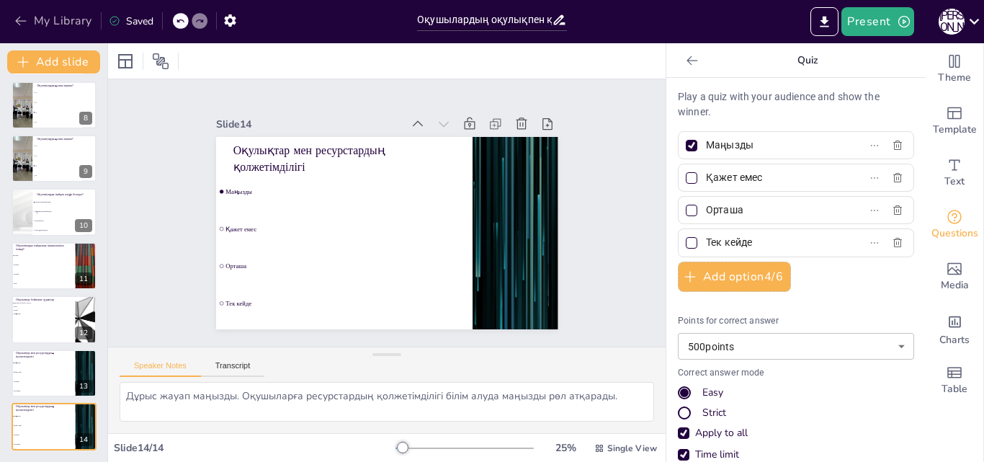
click at [17, 17] on icon "button" at bounding box center [21, 21] width 14 height 14
